Goal: Task Accomplishment & Management: Manage account settings

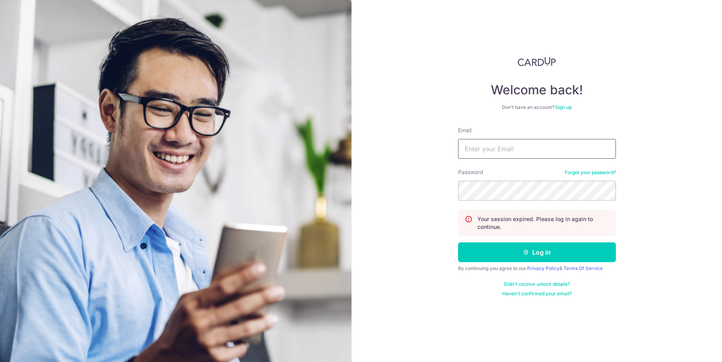
click at [506, 153] on input "Email" at bounding box center [537, 149] width 158 height 20
type input "[EMAIL_ADDRESS][DOMAIN_NAME]"
click at [458, 242] on button "Log in" at bounding box center [537, 252] width 158 height 20
click at [504, 151] on input "Email" at bounding box center [537, 149] width 158 height 20
type input "[EMAIL_ADDRESS][DOMAIN_NAME]"
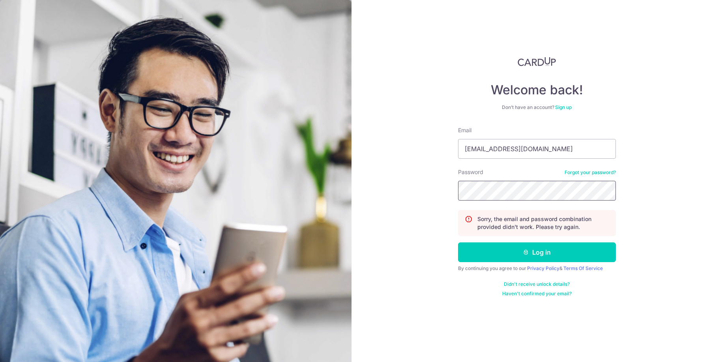
click at [458, 242] on button "Log in" at bounding box center [537, 252] width 158 height 20
click at [517, 152] on input "Email" at bounding box center [537, 149] width 158 height 20
type input "[EMAIL_ADDRESS][DOMAIN_NAME]"
click at [534, 254] on button "Log in" at bounding box center [537, 252] width 158 height 20
click at [538, 146] on input "Email" at bounding box center [537, 149] width 158 height 20
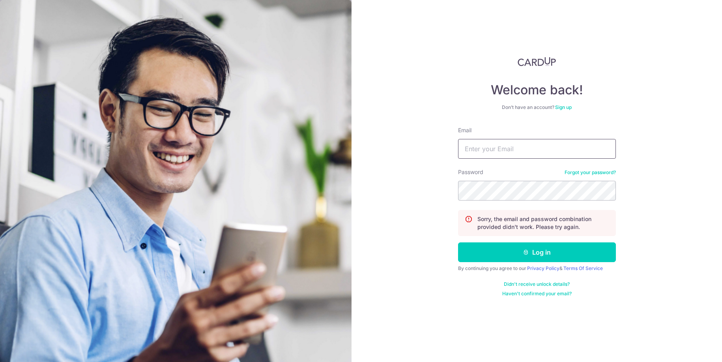
type input "[EMAIL_ADDRESS][DOMAIN_NAME]"
click at [458, 242] on button "Log in" at bounding box center [537, 252] width 158 height 20
click at [499, 151] on input "Email" at bounding box center [537, 149] width 158 height 20
type input "[EMAIL_ADDRESS][DOMAIN_NAME]"
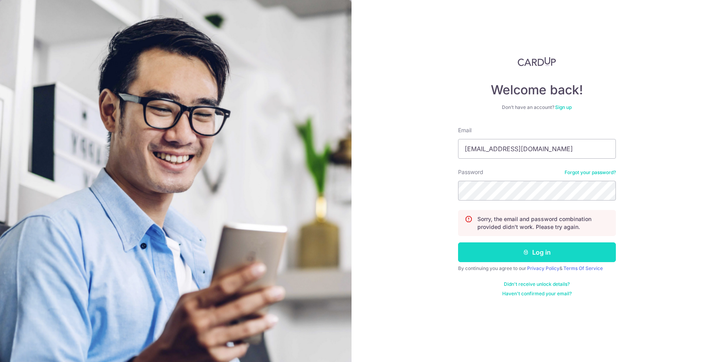
click at [541, 252] on button "Log in" at bounding box center [537, 252] width 158 height 20
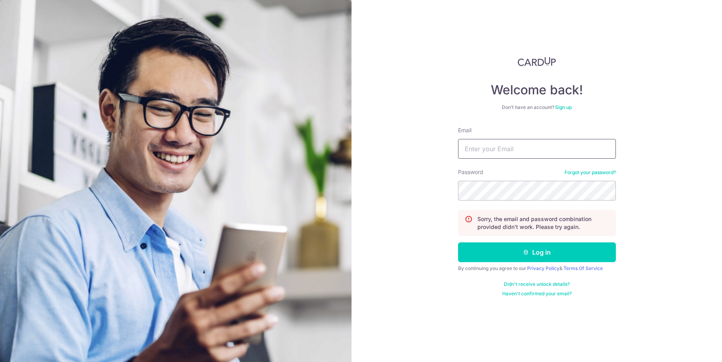
click at [515, 145] on input "Email" at bounding box center [537, 149] width 158 height 20
type input "[EMAIL_ADDRESS][DOMAIN_NAME]"
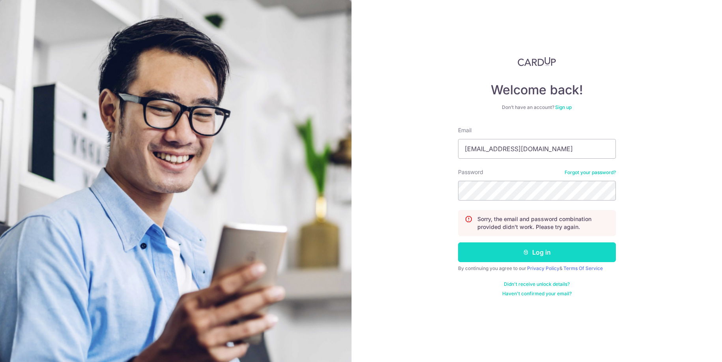
click at [539, 251] on button "Log in" at bounding box center [537, 252] width 158 height 20
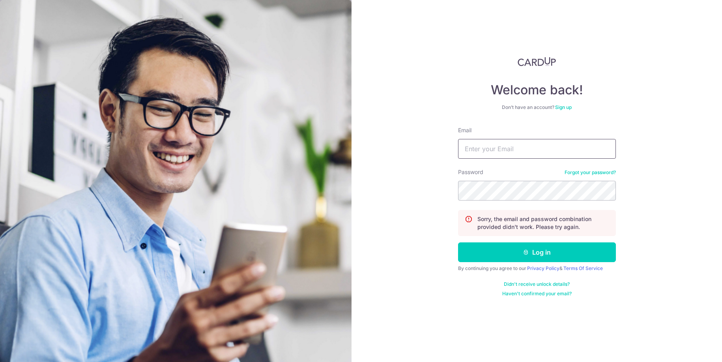
click at [534, 149] on input "Email" at bounding box center [537, 149] width 158 height 20
type input "[EMAIL_ADDRESS][DOMAIN_NAME]"
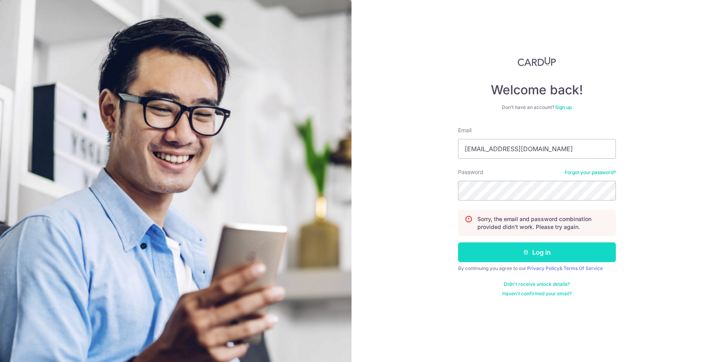
click at [534, 252] on button "Log in" at bounding box center [537, 252] width 158 height 20
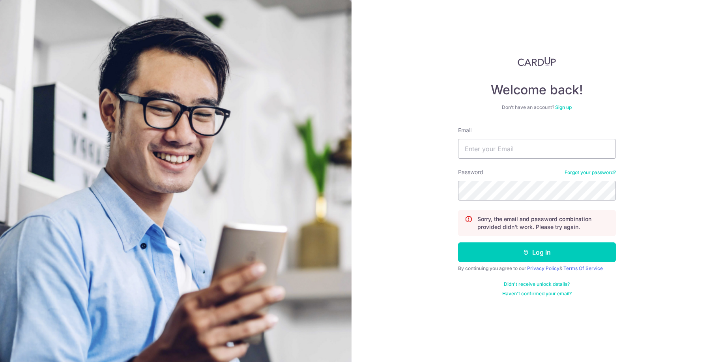
click at [596, 172] on link "Forgot your password?" at bounding box center [589, 172] width 51 height 6
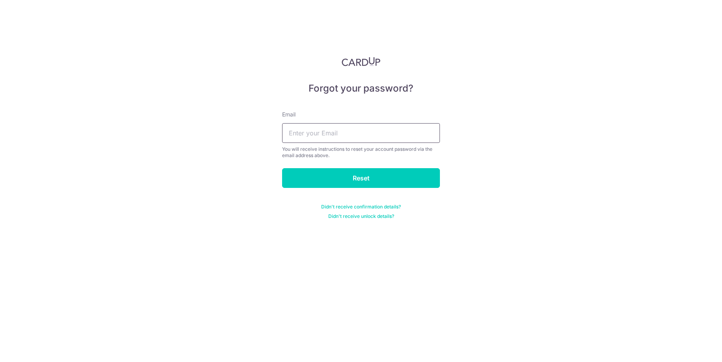
click at [391, 127] on input "text" at bounding box center [361, 133] width 158 height 20
type input "jtongnf@gmail.com"
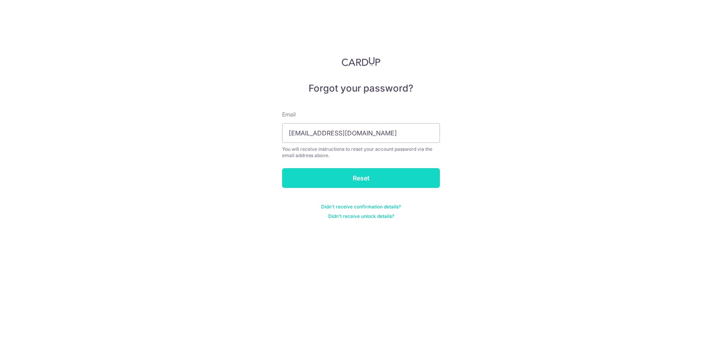
click at [372, 179] on input "Reset" at bounding box center [361, 178] width 158 height 20
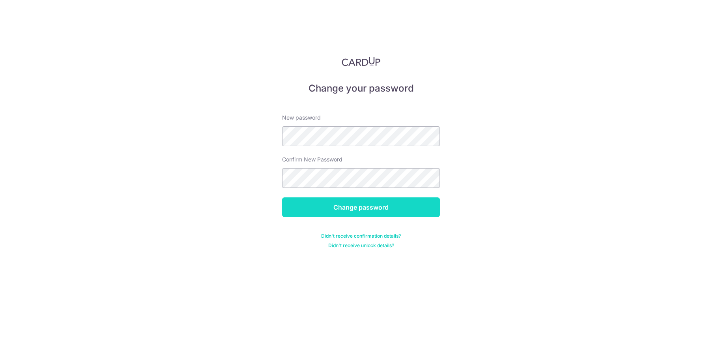
click at [385, 207] on input "Change password" at bounding box center [361, 207] width 158 height 20
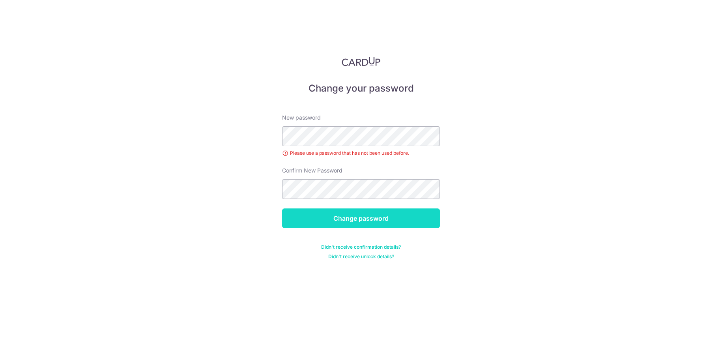
click at [389, 227] on input "Change password" at bounding box center [361, 218] width 158 height 20
click at [389, 223] on input "Change password" at bounding box center [361, 218] width 158 height 20
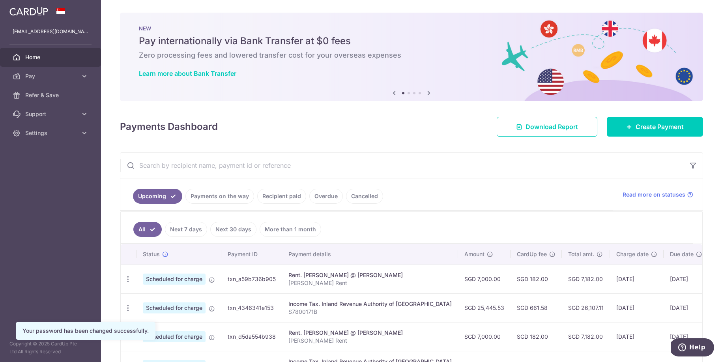
click at [286, 195] on link "Recipient paid" at bounding box center [281, 196] width 49 height 15
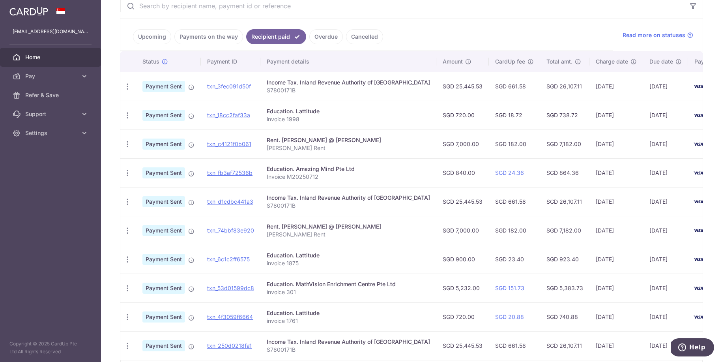
scroll to position [162, 0]
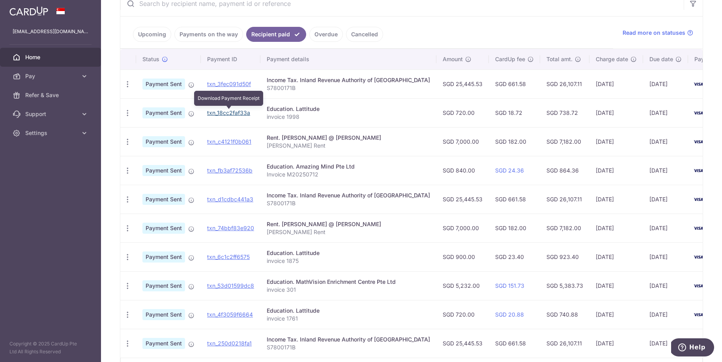
click at [225, 113] on link "txn_18cc2faf33a" at bounding box center [228, 112] width 43 height 7
